Goal: Complete application form

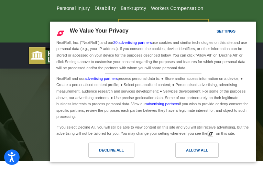
type input "PLxpTVKIGrOC"
type input "[EMAIL_ADDRESS][DOMAIN_NAME]"
type input "(801) 596-9781"
type input "XHcynLcDerk"
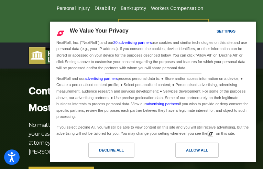
type input "VBBpxWdEuutOZr"
type input "[EMAIL_ADDRESS][DOMAIN_NAME]"
type input "8485584618"
type input "krDXyTJy"
type input "XEfioUmJRmxujNc"
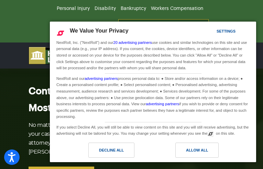
type input "[EMAIL_ADDRESS][DOMAIN_NAME]"
type input "(281) 019-7652"
type input "gxDiGdfH"
